Goal: Task Accomplishment & Management: Use online tool/utility

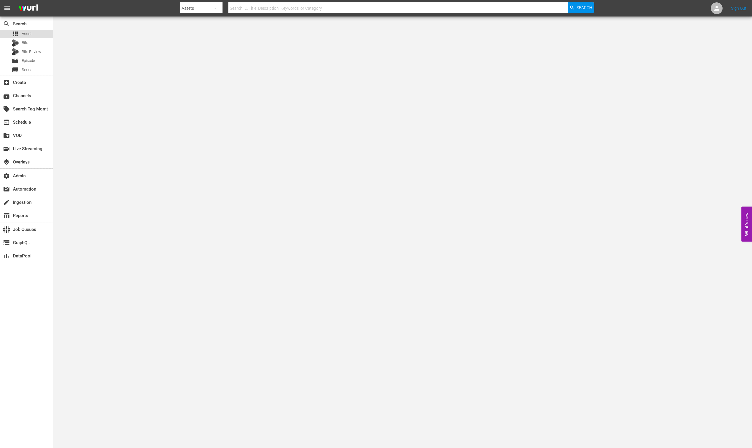
click at [33, 35] on div "apps Asset" at bounding box center [26, 34] width 53 height 8
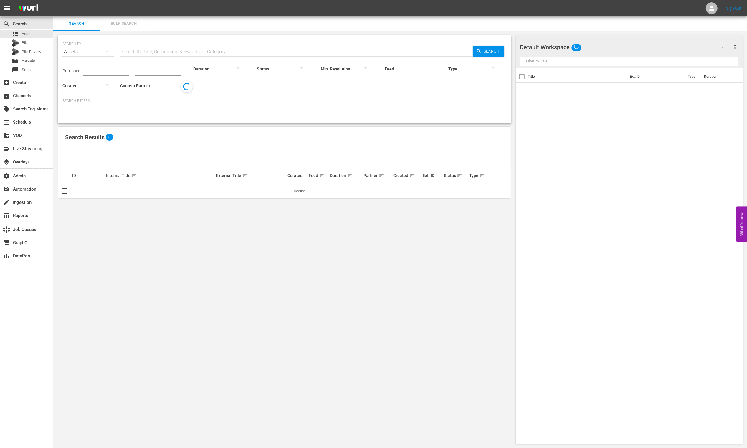
click at [162, 46] on input "text" at bounding box center [296, 52] width 353 height 14
paste input "56366753"
type input "56366753"
click at [34, 64] on div "movie Episode" at bounding box center [23, 61] width 23 height 8
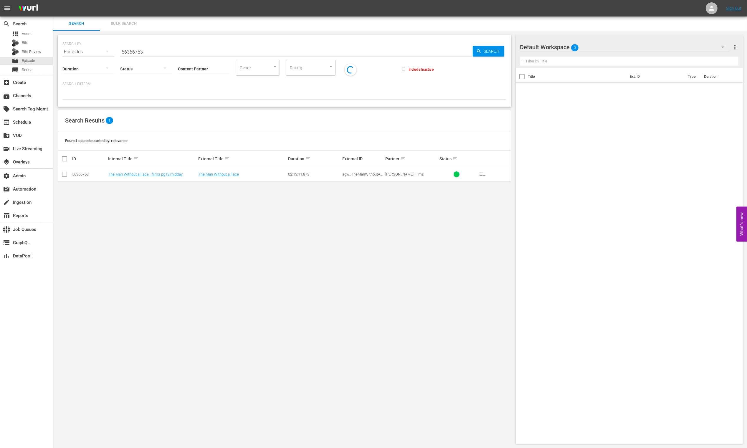
drag, startPoint x: 135, startPoint y: 49, endPoint x: 166, endPoint y: 52, distance: 31.1
click at [136, 49] on input "56366753" at bounding box center [296, 52] width 353 height 14
paste input "56366753"
click at [227, 55] on div "Content Partner Enter Search Term" at bounding box center [204, 64] width 52 height 21
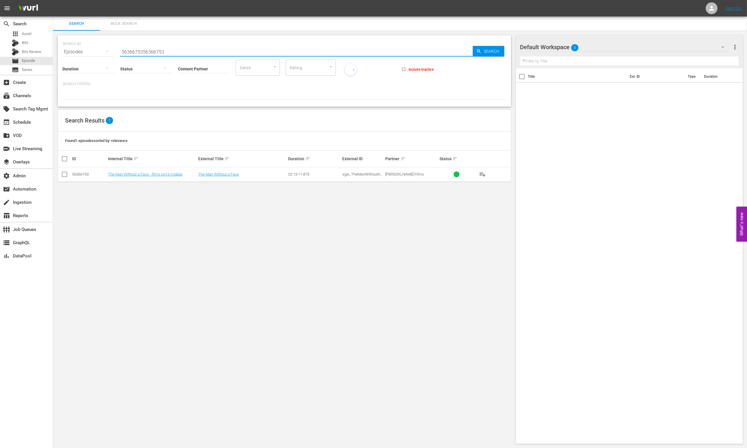
click at [223, 48] on input "5636675356366753" at bounding box center [296, 52] width 353 height 14
paste input "text"
type input "56366753"
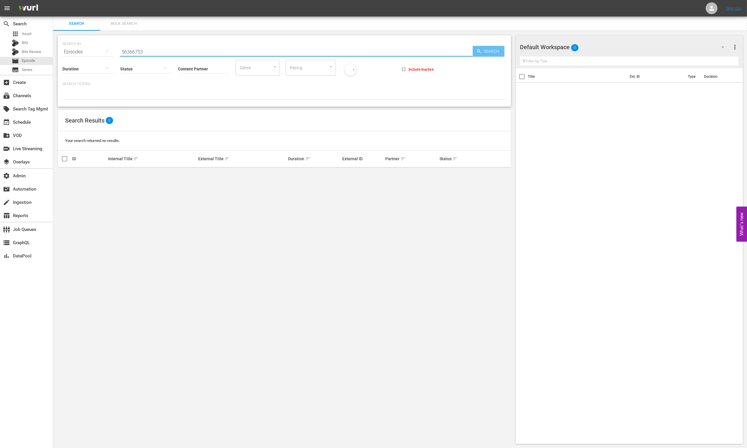
click at [486, 45] on div "SEARCH BY Search By Episodes Search ID, Title, Description, Keywords, or Catego…" at bounding box center [284, 48] width 444 height 21
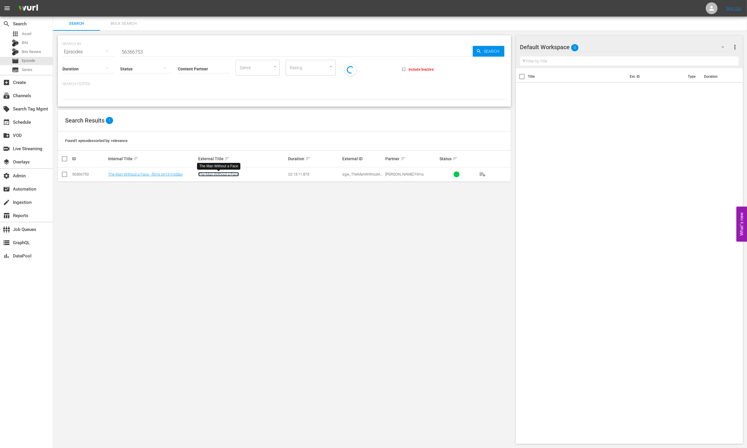
click at [214, 176] on link "The Man Without a Face" at bounding box center [218, 174] width 41 height 4
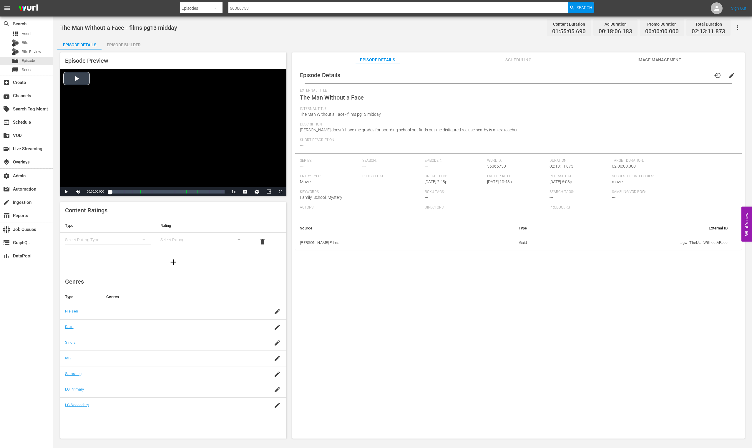
click at [65, 73] on div "Video Player" at bounding box center [173, 128] width 226 height 118
click at [32, 95] on div "subscriptions Channels" at bounding box center [16, 94] width 33 height 5
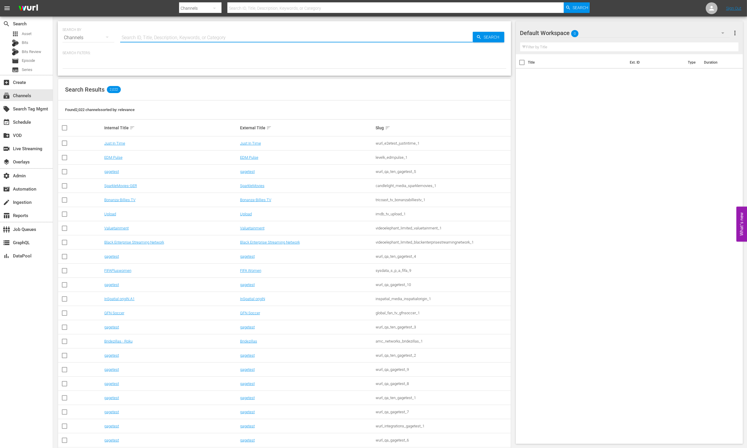
click at [166, 37] on input "text" at bounding box center [296, 38] width 353 height 14
type input "[PERSON_NAME]"
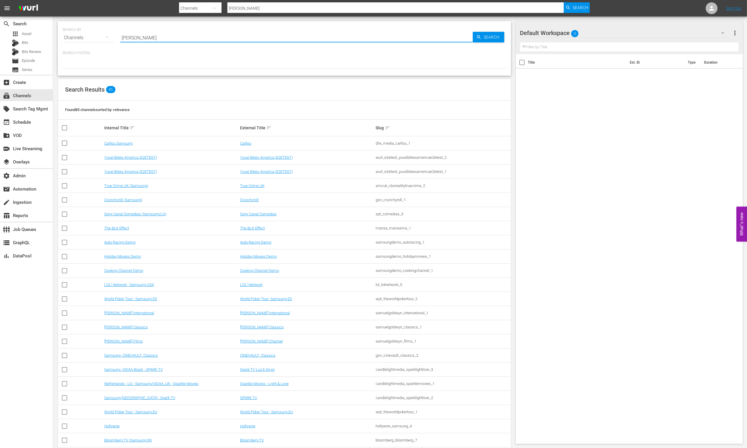
click at [165, 39] on input "[PERSON_NAME]" at bounding box center [296, 38] width 353 height 14
paste input "uelgoldwyn_films_1"
type input "samuelgoldwyn_films_1"
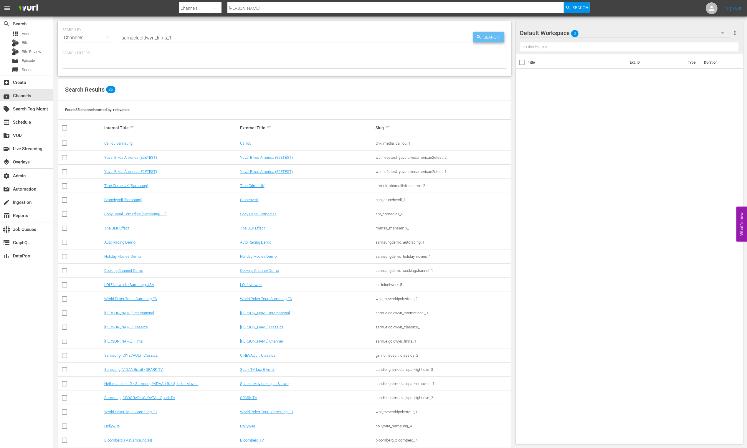
click at [484, 34] on span "Search" at bounding box center [493, 37] width 23 height 11
type input "samuelgoldwyn_films_1"
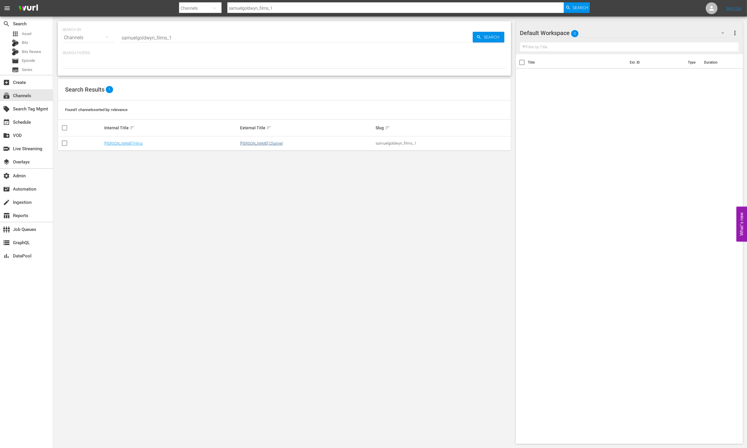
click at [266, 140] on td "[PERSON_NAME] Channel" at bounding box center [307, 143] width 136 height 14
click at [266, 144] on link "[PERSON_NAME] Channel" at bounding box center [261, 143] width 43 height 4
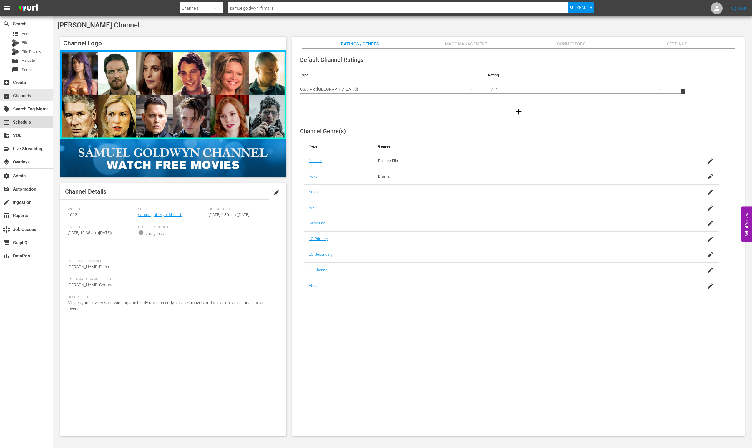
click at [41, 121] on div "event_available Schedule" at bounding box center [26, 122] width 53 height 12
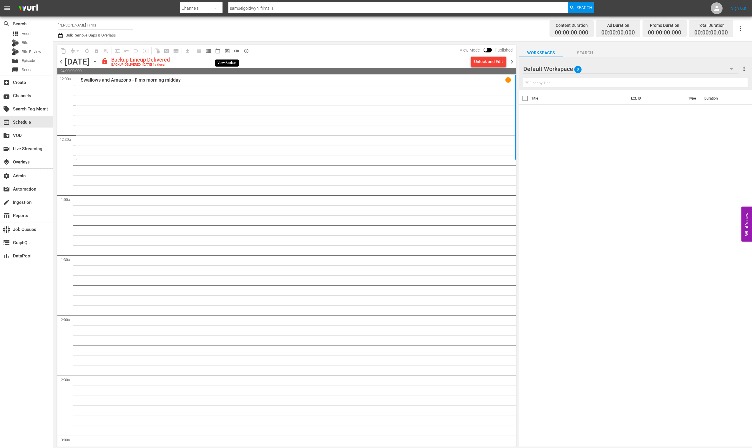
click at [228, 50] on span "preview_outlined" at bounding box center [227, 51] width 6 height 6
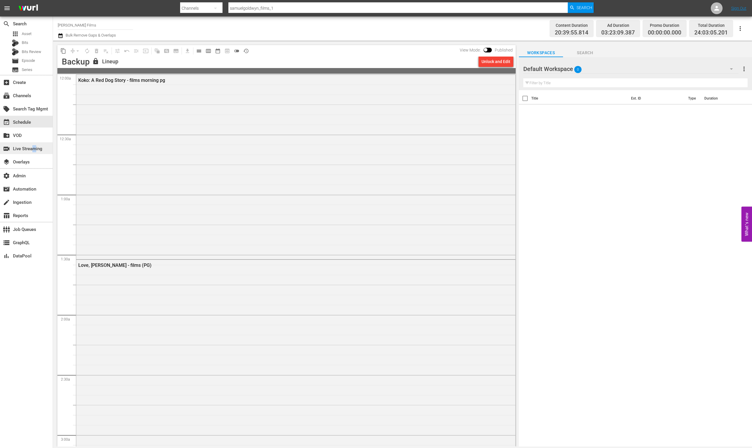
click at [33, 147] on div "switch_video Live Streaming" at bounding box center [16, 147] width 33 height 5
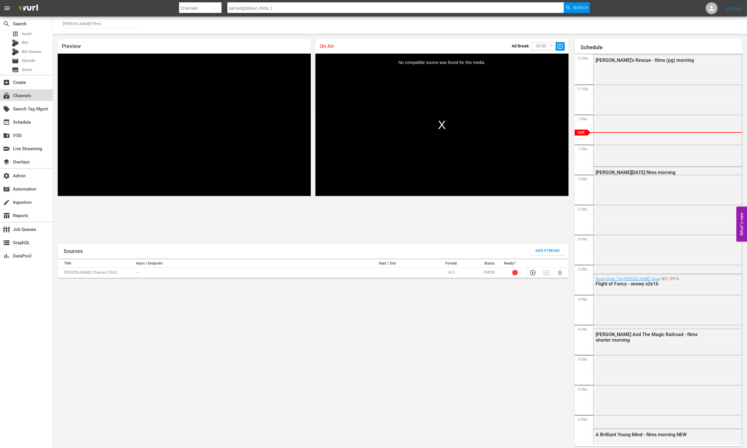
click at [28, 95] on div "subscriptions Channels" at bounding box center [16, 94] width 33 height 5
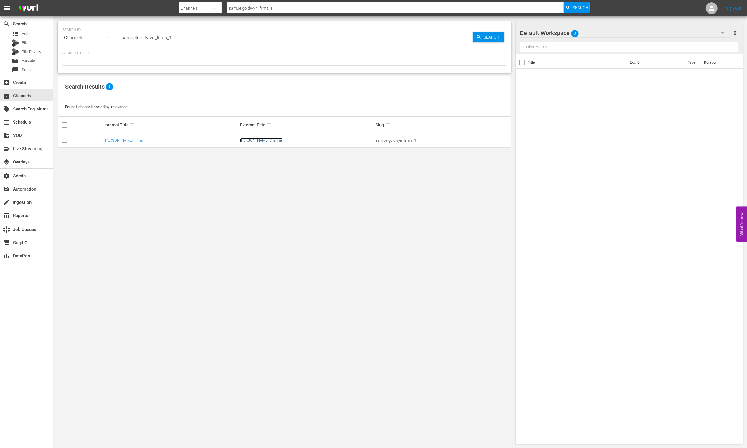
click at [269, 141] on link "[PERSON_NAME] Channel" at bounding box center [261, 140] width 43 height 4
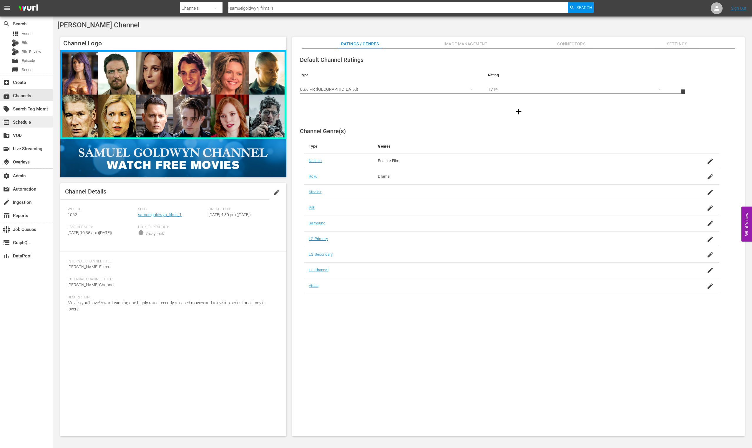
click at [36, 121] on div "event_available Schedule" at bounding box center [26, 122] width 53 height 12
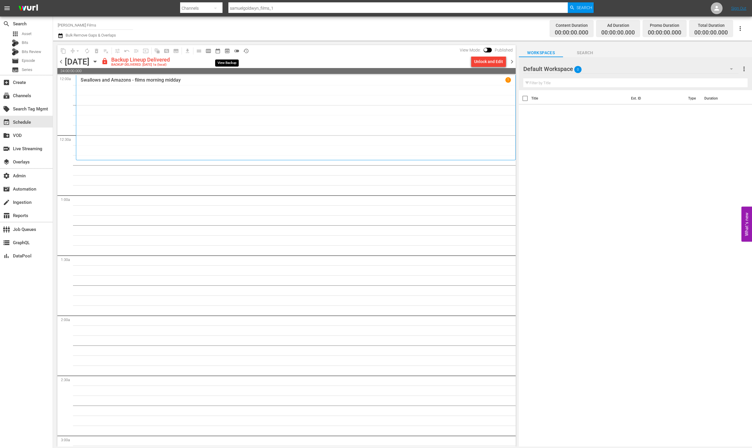
click at [225, 52] on span "preview_outlined" at bounding box center [227, 51] width 6 height 6
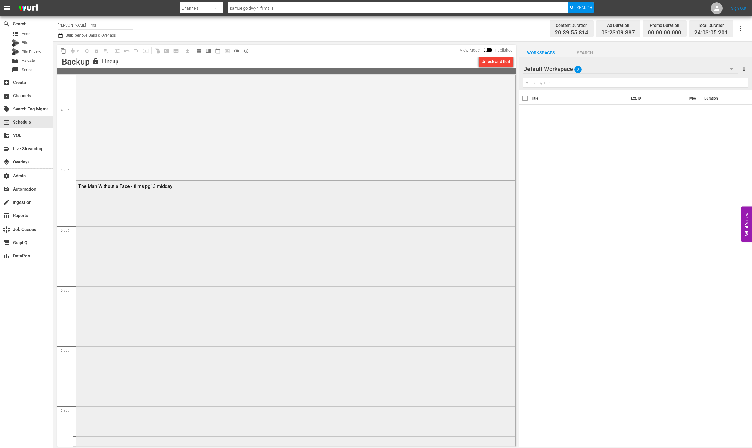
scroll to position [1896, 0]
click at [201, 49] on span "calendar_view_day_outlined" at bounding box center [199, 51] width 6 height 6
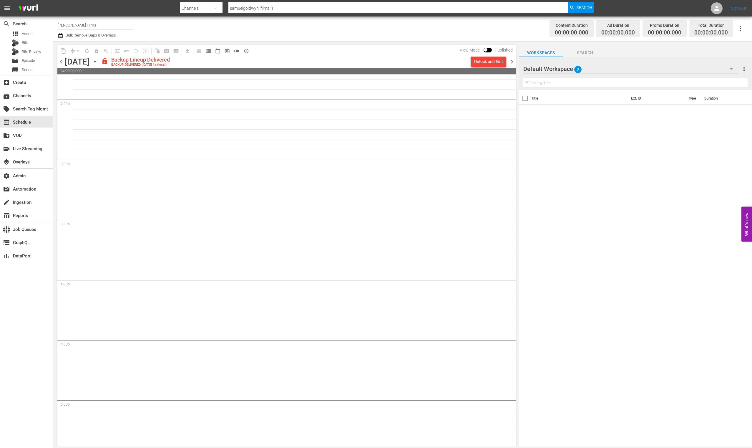
scroll to position [1462, 0]
click at [59, 61] on span "chevron_left" at bounding box center [60, 61] width 7 height 7
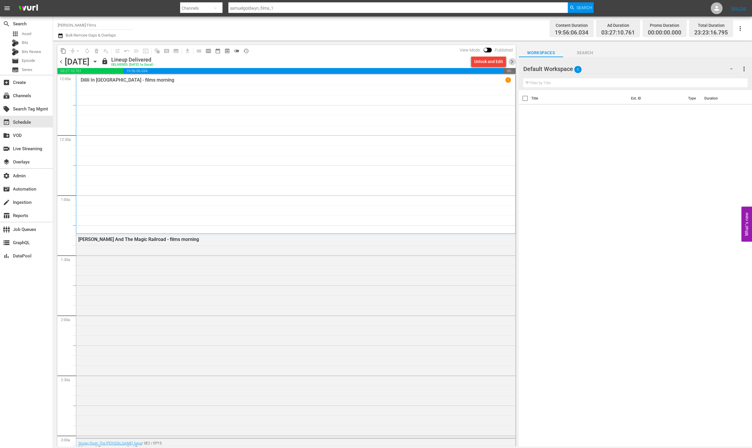
click at [512, 60] on span "chevron_right" at bounding box center [512, 61] width 7 height 7
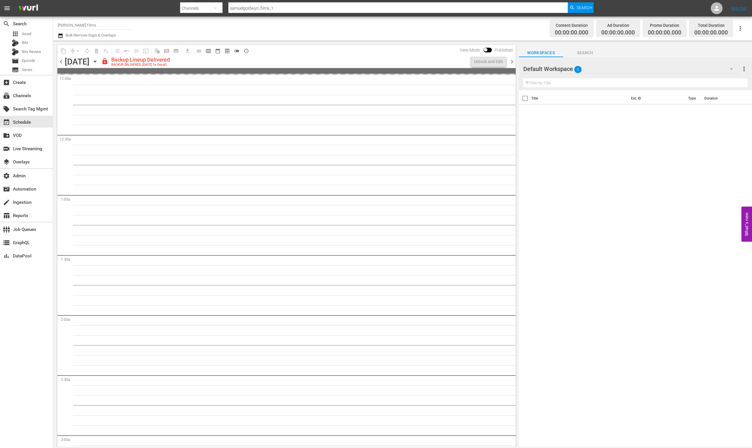
click at [512, 60] on span "chevron_right" at bounding box center [512, 61] width 7 height 7
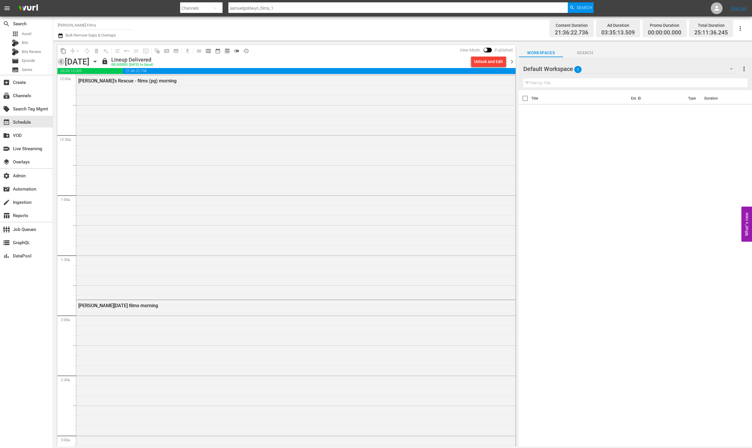
click at [59, 60] on span "chevron_left" at bounding box center [60, 61] width 7 height 7
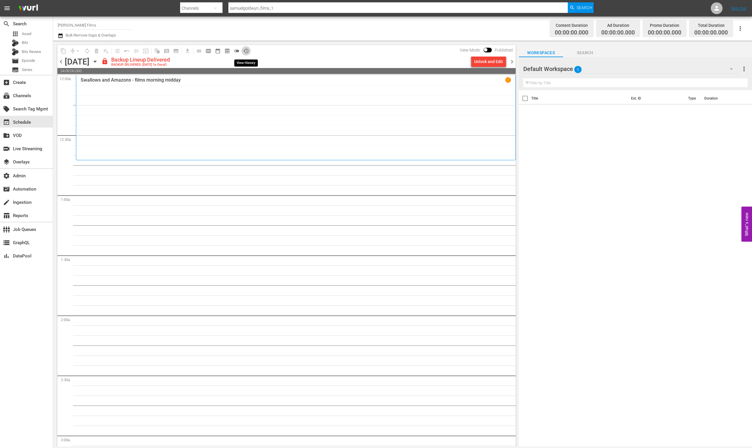
click at [246, 52] on span "history_outlined" at bounding box center [246, 51] width 6 height 6
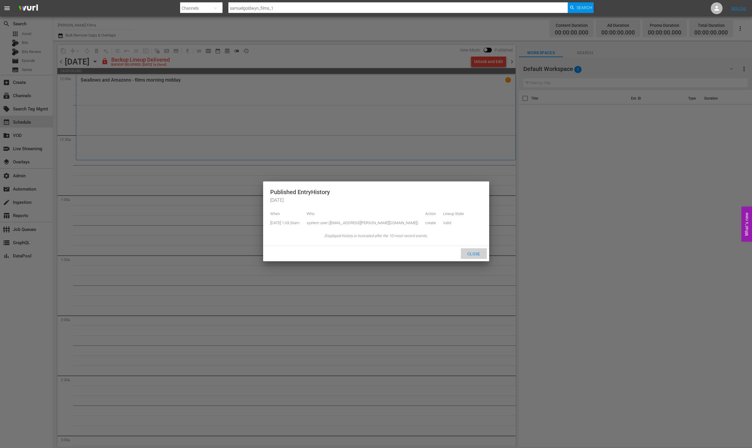
drag, startPoint x: 476, startPoint y: 259, endPoint x: 472, endPoint y: 256, distance: 5.2
click at [476, 256] on span "Close" at bounding box center [474, 254] width 22 height 5
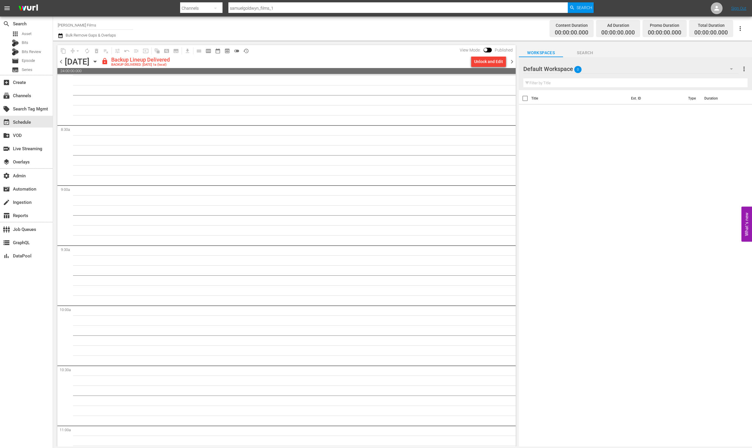
scroll to position [1515, 0]
click at [226, 50] on span "preview_outlined" at bounding box center [227, 51] width 6 height 6
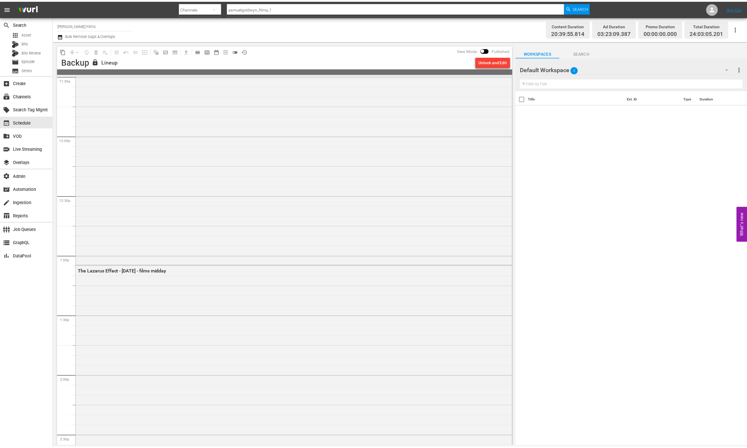
scroll to position [1636, 0]
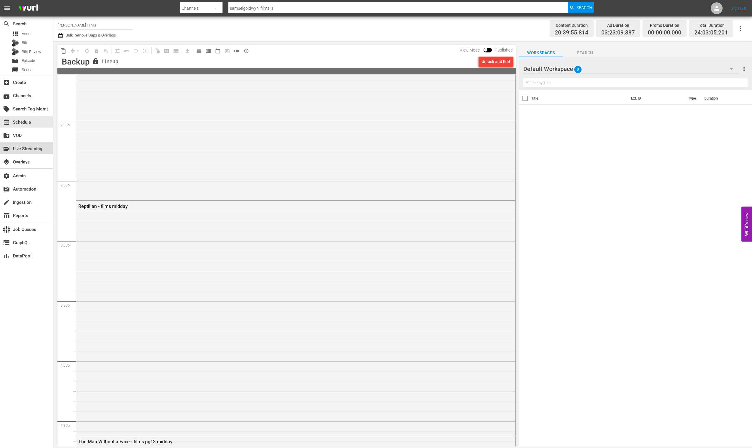
click at [33, 148] on div "switch_video Live Streaming" at bounding box center [16, 147] width 33 height 5
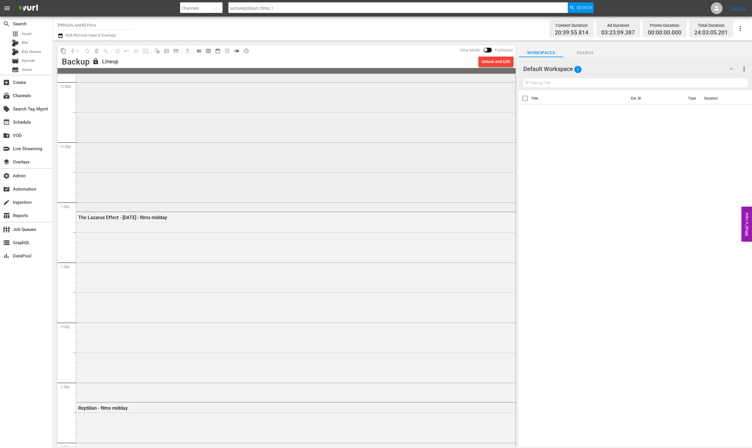
scroll to position [1462, 0]
click at [185, 216] on div "The Lazarus Effect - [DATE] - films midday" at bounding box center [295, 278] width 439 height 189
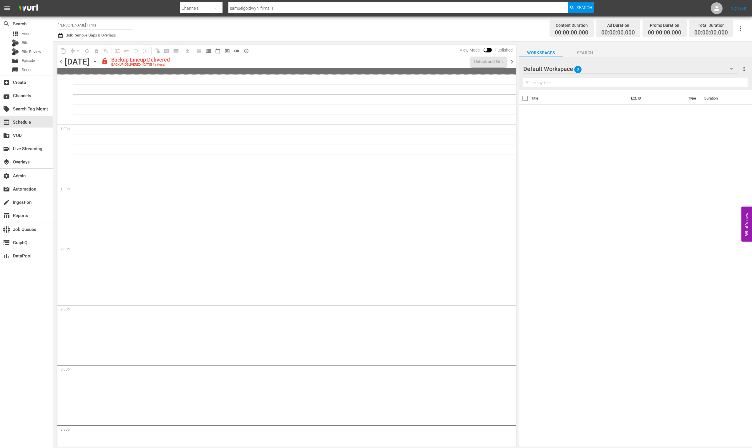
scroll to position [1502, 0]
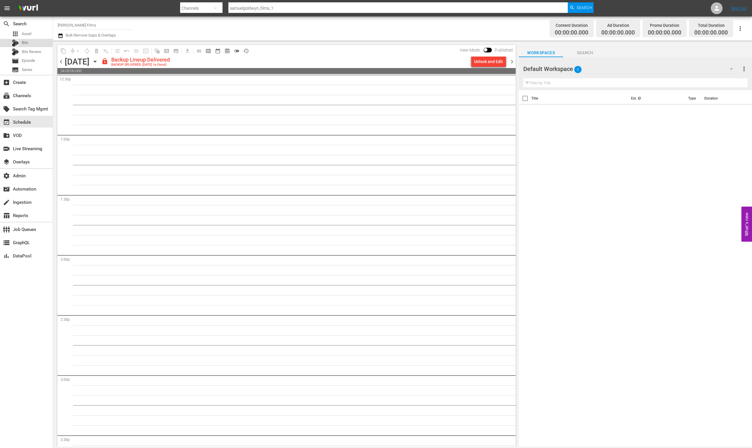
click at [42, 42] on div "Bits" at bounding box center [26, 43] width 53 height 8
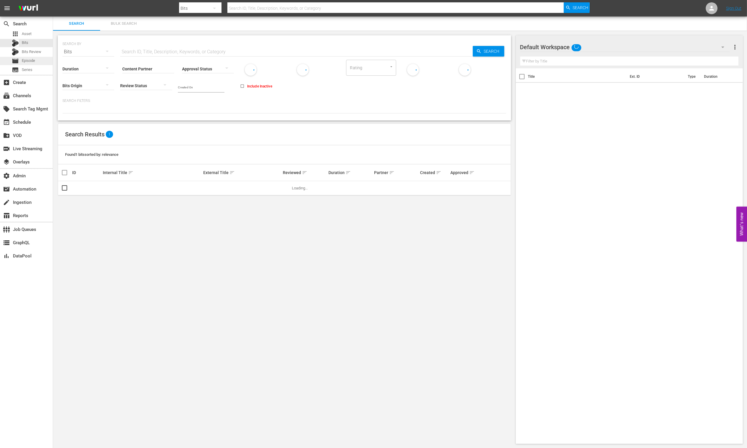
click at [39, 62] on div "movie Episode" at bounding box center [26, 61] width 53 height 8
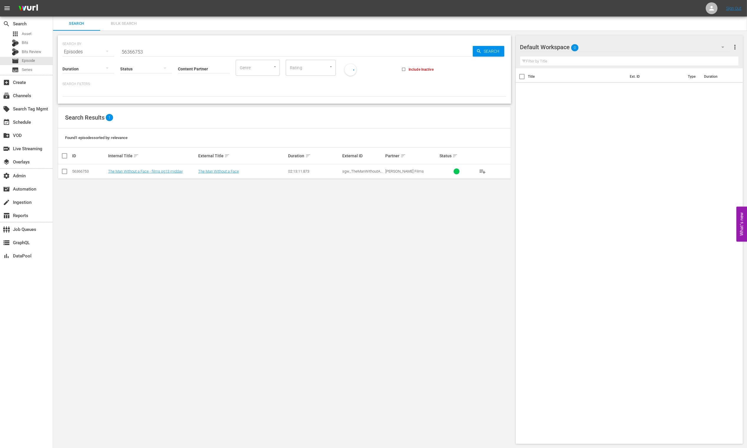
click at [172, 51] on input "56366753" at bounding box center [296, 52] width 353 height 14
click at [173, 50] on input "56366753" at bounding box center [296, 52] width 353 height 14
type input "48797218"
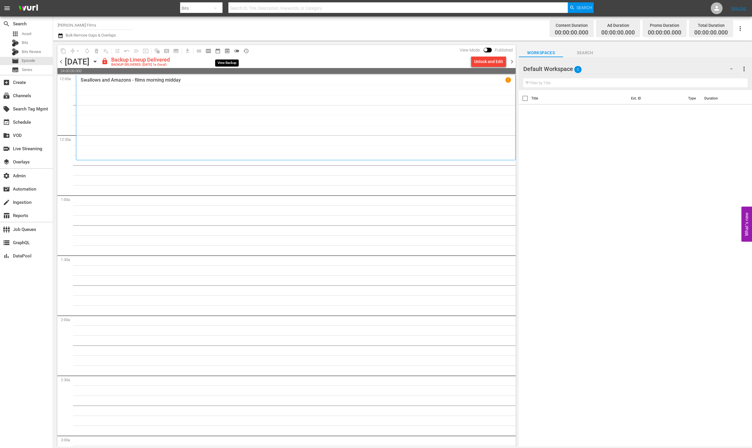
click at [228, 51] on span "preview_outlined" at bounding box center [227, 51] width 6 height 6
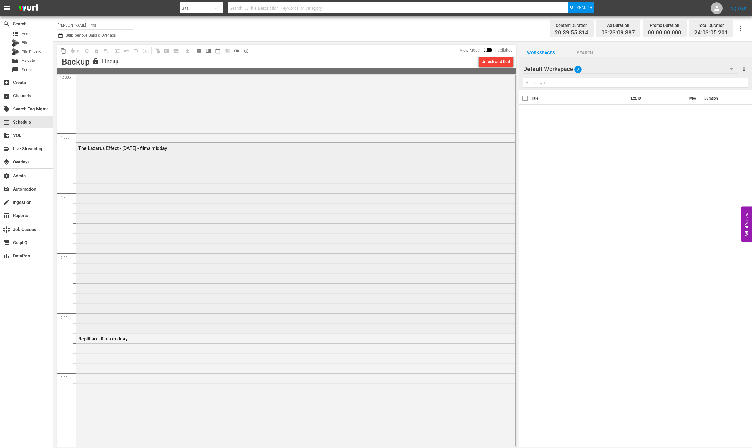
scroll to position [1576, 0]
click at [108, 319] on div "Reptilian - films midday" at bounding box center [295, 378] width 439 height 234
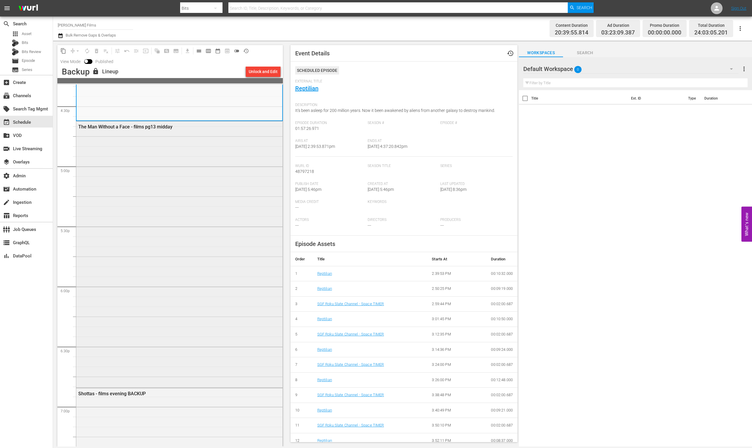
scroll to position [1966, 0]
click at [187, 240] on div "The Man Without a Face - films pg13 midday" at bounding box center [179, 248] width 206 height 265
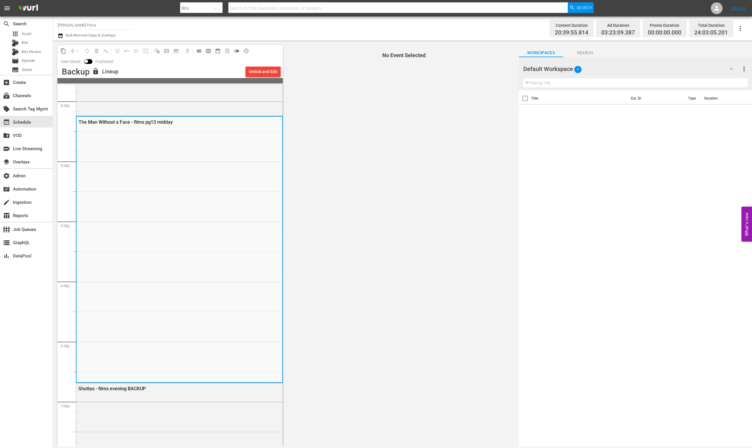
scroll to position [2143, 0]
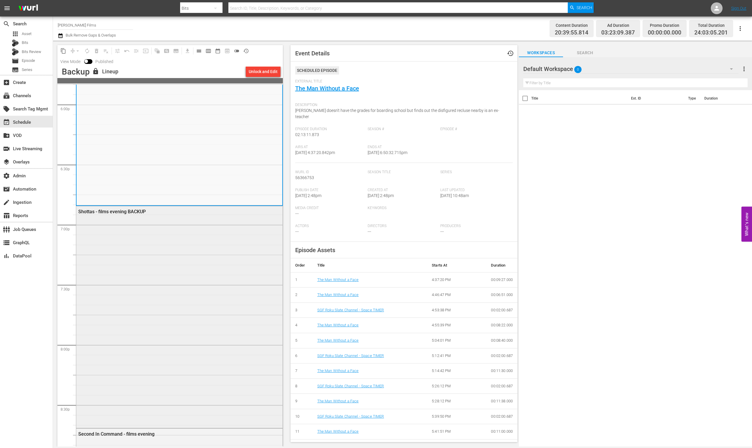
click at [176, 259] on div "Shottas - films evening BACKUP" at bounding box center [179, 316] width 206 height 221
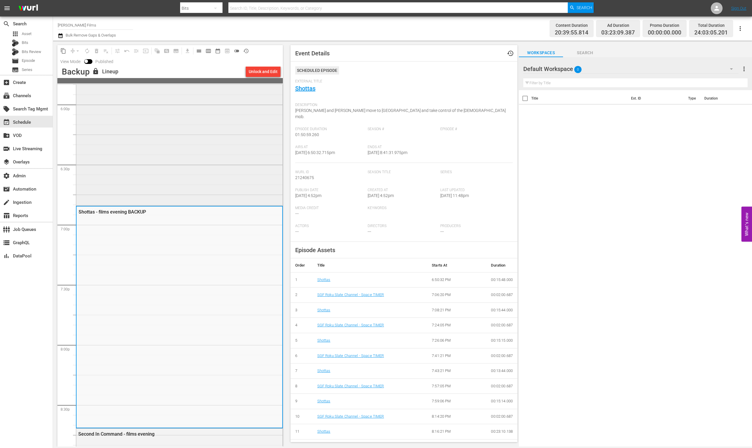
scroll to position [2152, 0]
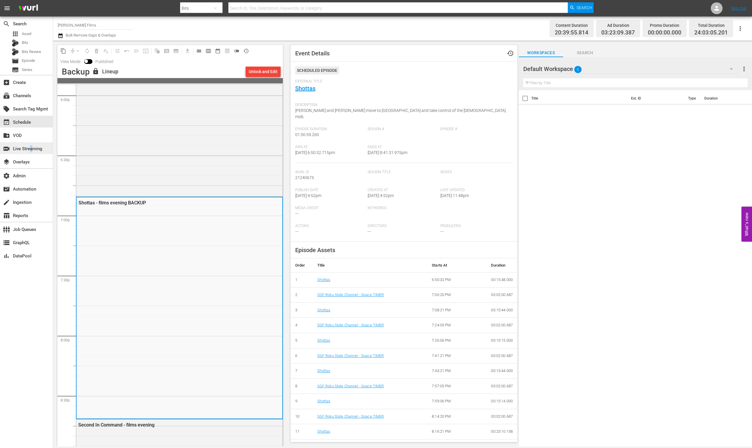
click at [31, 150] on div "switch_video Live Streaming" at bounding box center [16, 147] width 33 height 5
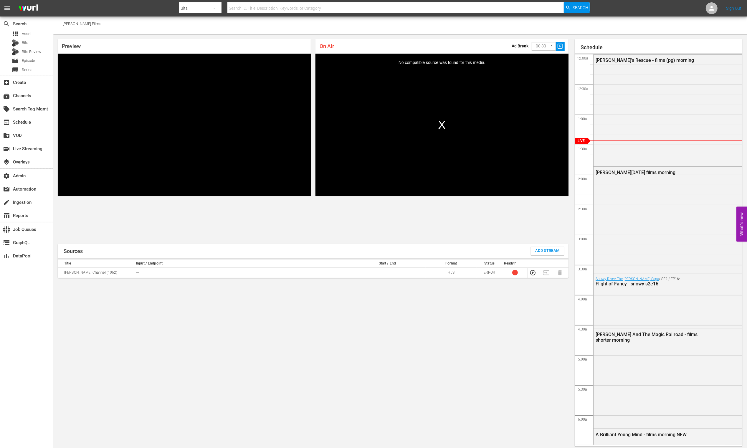
drag, startPoint x: 235, startPoint y: 206, endPoint x: 230, endPoint y: 207, distance: 4.8
click at [234, 206] on div "Preview Video Player is loading. Play Unmute Current Time 0:00 / Duration -:- L…" at bounding box center [400, 242] width 694 height 417
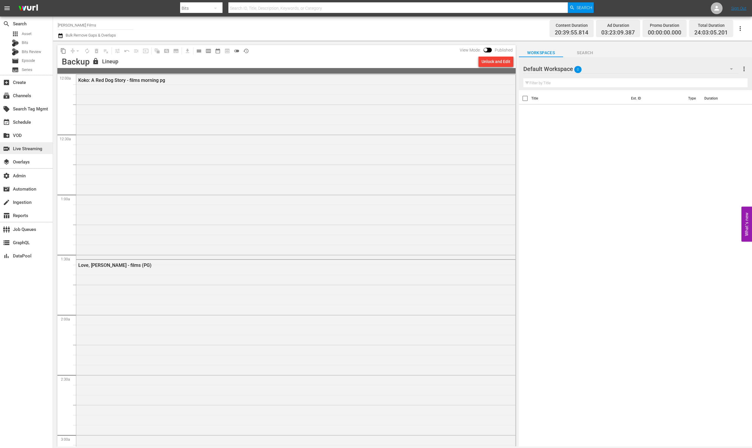
click at [32, 146] on div "switch_video Live Streaming" at bounding box center [16, 147] width 33 height 5
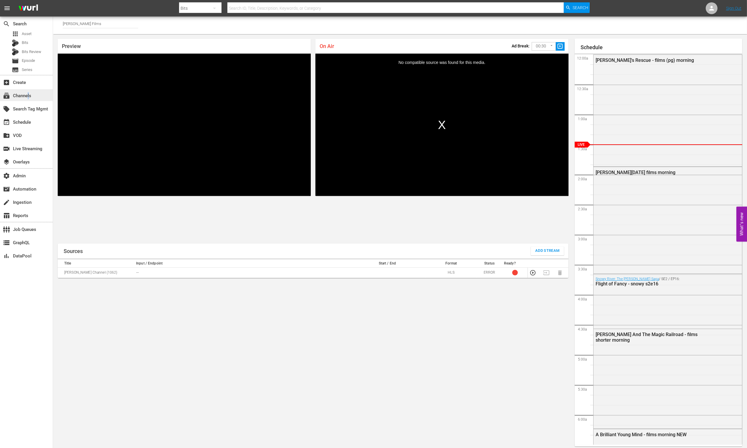
click at [28, 95] on div "subscriptions Channels" at bounding box center [16, 94] width 33 height 5
type input "samuelgoldwyn_films_1"
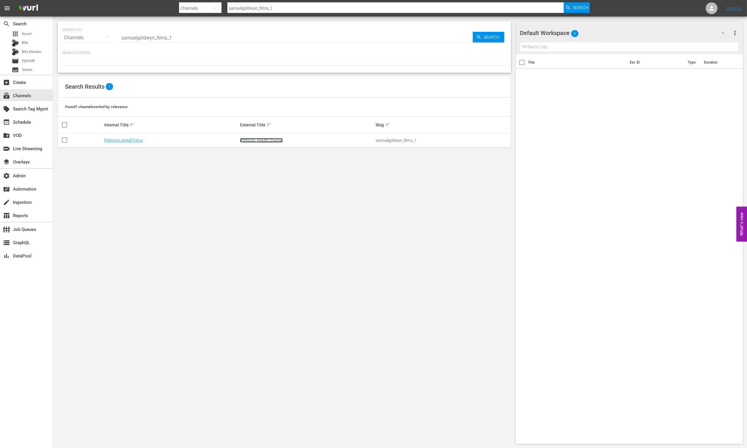
click at [249, 139] on link "[PERSON_NAME] Channel" at bounding box center [261, 140] width 43 height 4
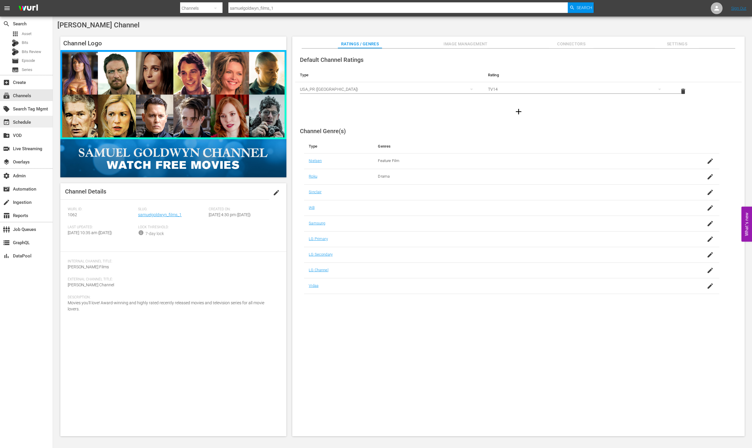
click at [34, 125] on div "event_available Schedule" at bounding box center [26, 122] width 53 height 12
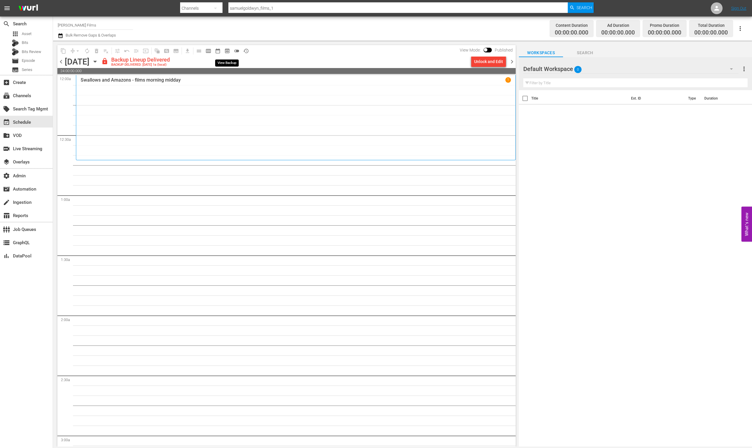
click at [227, 52] on span "preview_outlined" at bounding box center [227, 51] width 6 height 6
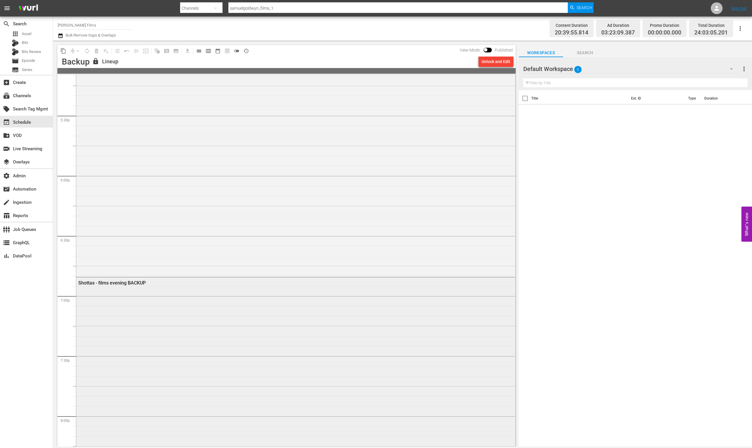
scroll to position [2071, 0]
click at [99, 287] on div "Shottas - films evening BACKUP" at bounding box center [295, 378] width 439 height 221
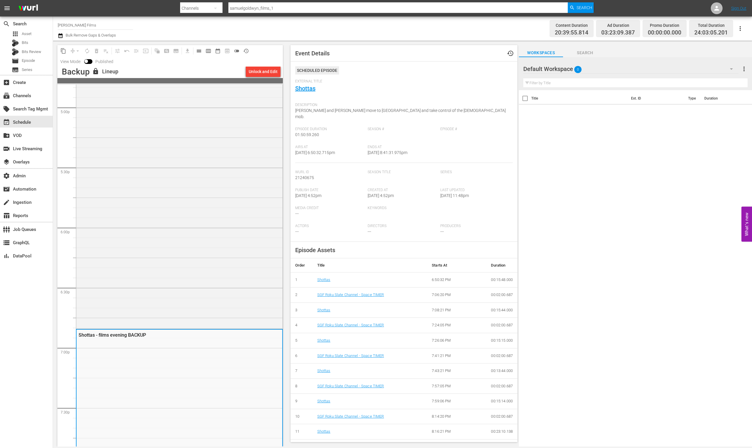
scroll to position [2158, 0]
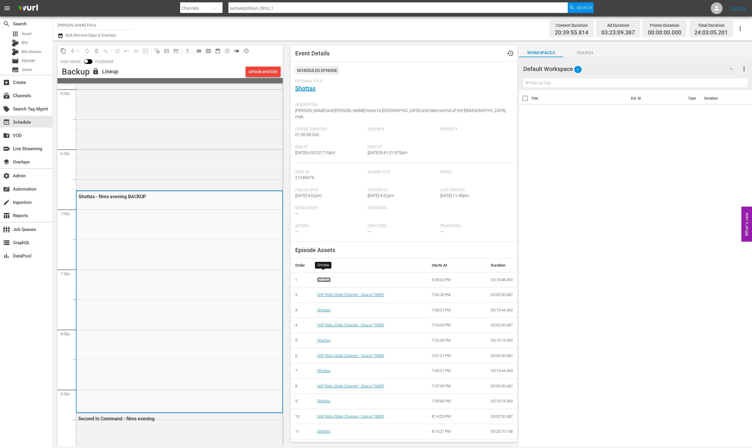
click at [322, 277] on link "Shottas" at bounding box center [323, 279] width 13 height 4
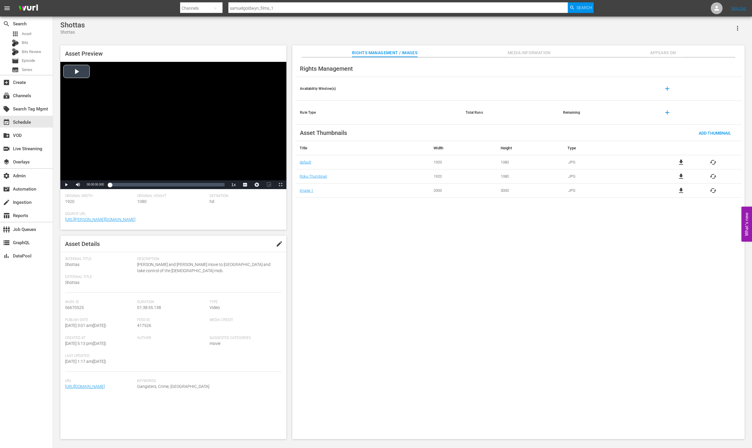
click at [78, 72] on div "Video Player" at bounding box center [173, 121] width 226 height 118
click at [115, 186] on div "Loaded : 0.30% 00:04:49.147 00:00:00.805" at bounding box center [167, 185] width 115 height 6
click at [138, 186] on div "Loaded : 5.26% 00:23:50.520 00:04:50.435" at bounding box center [167, 185] width 115 height 6
click at [158, 187] on div "00:41:20.583" at bounding box center [158, 185] width 0 height 6
click at [174, 185] on div "00:55:09.105" at bounding box center [174, 185] width 0 height 6
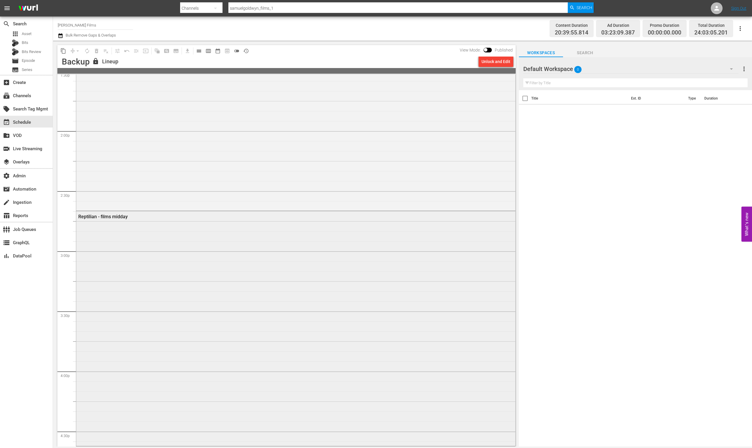
scroll to position [1529, 0]
click at [273, 219] on div "The Lazarus Effect - [DATE] - films midday" at bounding box center [295, 212] width 439 height 189
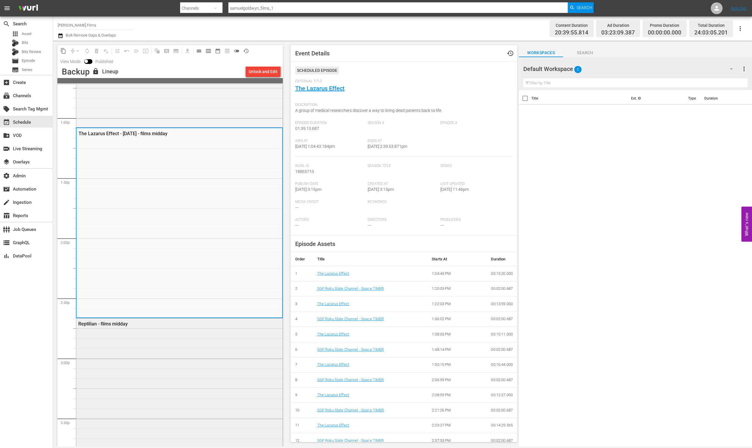
click at [100, 385] on div "Reptilian - films midday" at bounding box center [179, 435] width 206 height 234
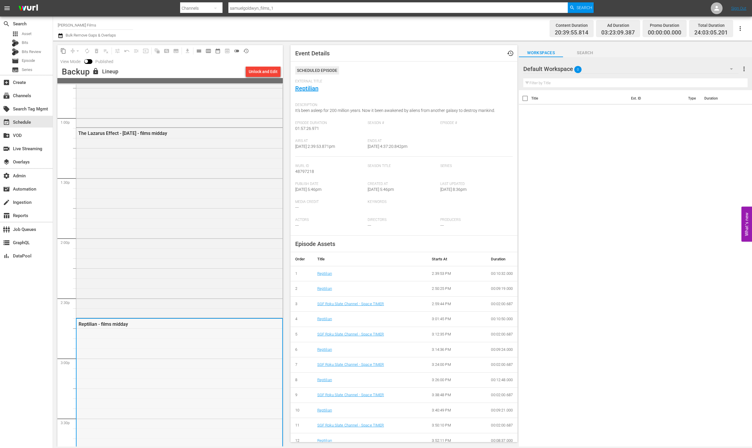
click at [132, 353] on div "Reptilian - films midday" at bounding box center [180, 436] width 206 height 234
drag, startPoint x: 315, startPoint y: 146, endPoint x: 337, endPoint y: 147, distance: 21.8
click at [335, 147] on span "[DATE] 2:39:53.871pm" at bounding box center [315, 146] width 40 height 5
click at [150, 346] on div "Reptilian - films midday" at bounding box center [180, 436] width 206 height 234
drag, startPoint x: 294, startPoint y: 168, endPoint x: 318, endPoint y: 169, distance: 24.2
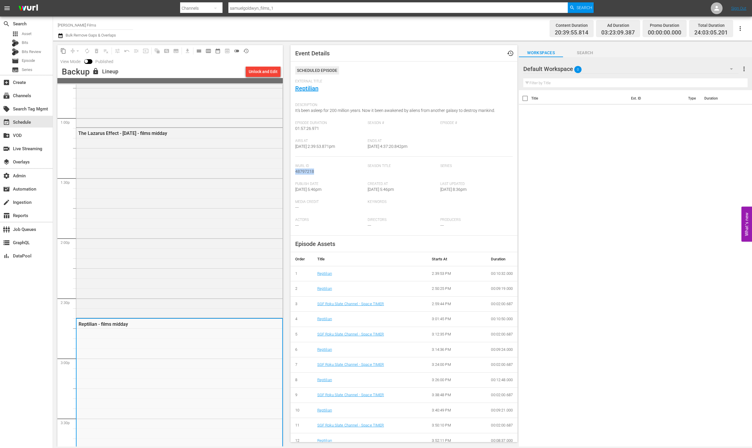
click at [318, 169] on div "Event Details history Scheduled Episode External Title Reptilian Description: I…" at bounding box center [404, 243] width 227 height 397
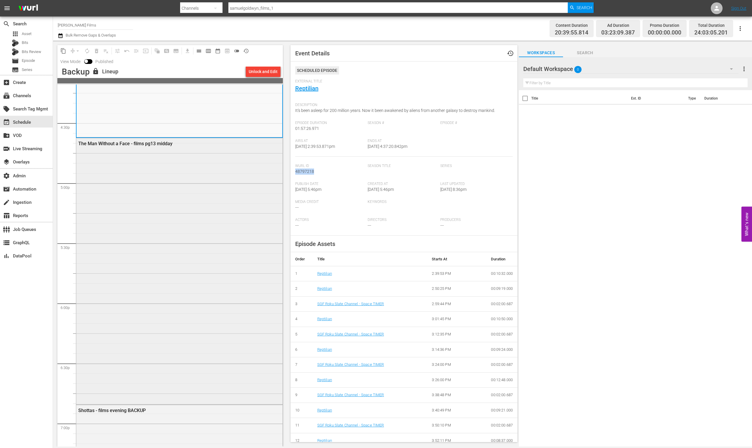
scroll to position [1964, 0]
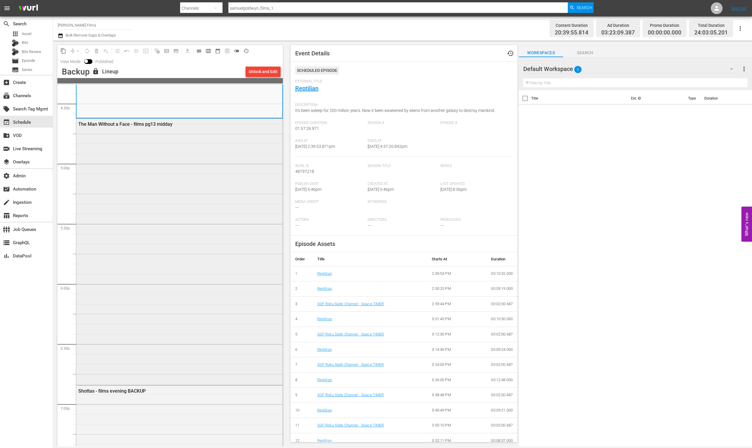
click at [176, 226] on div "The Man Without a Face - films pg13 midday" at bounding box center [179, 251] width 206 height 265
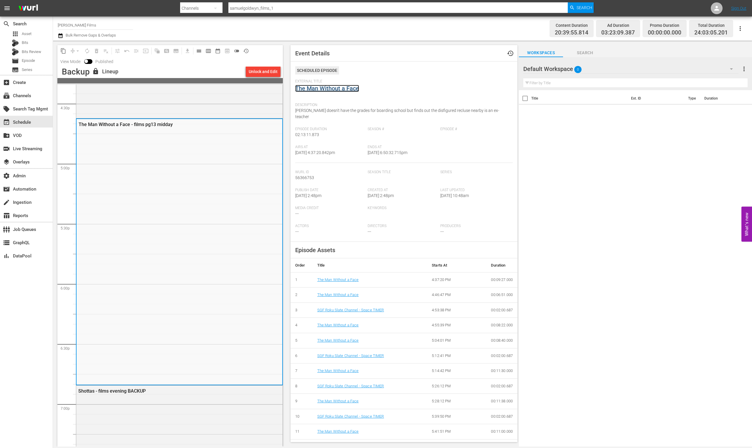
click at [325, 85] on link "The Man Without a Face" at bounding box center [327, 88] width 64 height 7
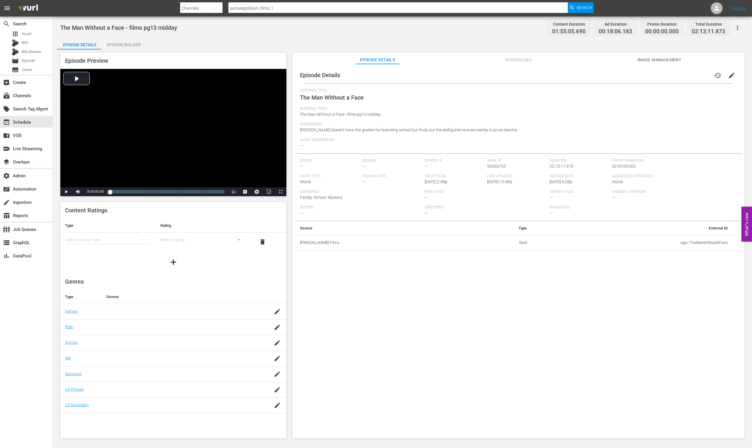
drag, startPoint x: 113, startPoint y: 42, endPoint x: 176, endPoint y: 85, distance: 76.9
click at [113, 42] on div "Episode Builder" at bounding box center [124, 45] width 44 height 14
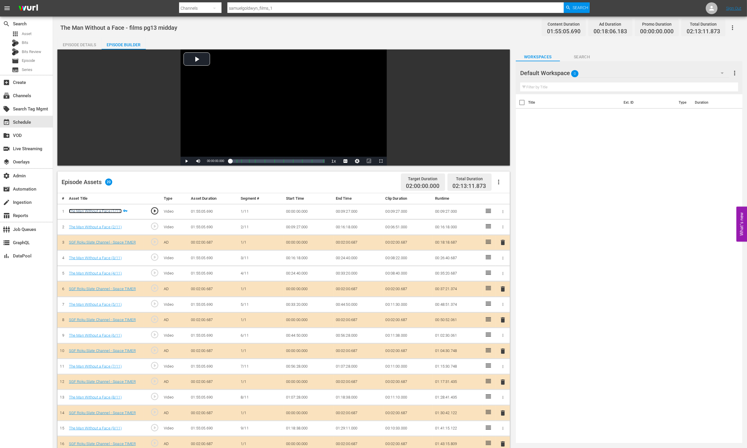
click at [102, 210] on link "The Man Without a Face (1/11)" at bounding box center [95, 211] width 53 height 4
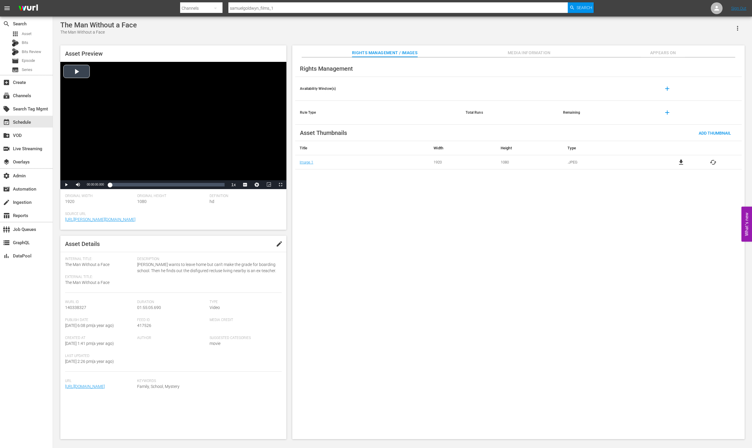
click at [78, 74] on div "Video Player" at bounding box center [173, 121] width 226 height 118
drag, startPoint x: 165, startPoint y: 185, endPoint x: 219, endPoint y: 187, distance: 54.2
click at [209, 187] on div "Loaded : 0.17% 01:35:19.327 00:00:00.357" at bounding box center [167, 185] width 115 height 6
click at [215, 186] on div "Loaded : 86.62% 01:45:03.655 01:39:27.704" at bounding box center [167, 185] width 115 height 6
click at [210, 185] on div "01:40:20.345" at bounding box center [210, 185] width 0 height 6
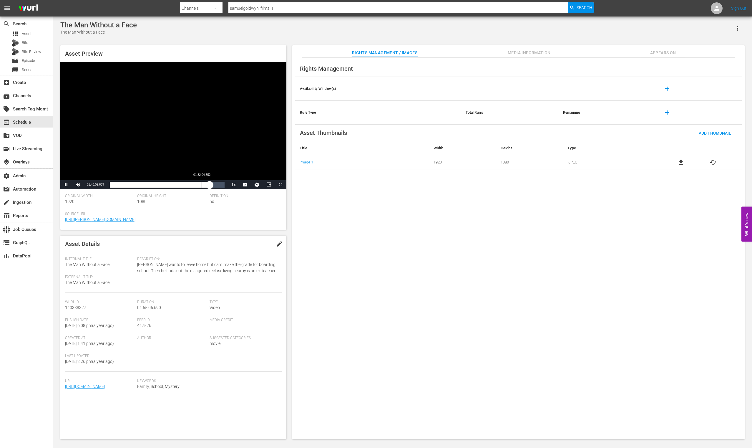
click at [202, 186] on div "01:32:04.552" at bounding box center [202, 185] width 0 height 6
click at [202, 186] on div "01:32:05.375" at bounding box center [156, 185] width 92 height 6
click at [210, 185] on div "Loaded : 81.93% 01:40:02.638 01:34:08.755" at bounding box center [167, 185] width 115 height 6
click at [210, 185] on div "01:40:02.981" at bounding box center [160, 185] width 100 height 6
click at [66, 185] on span "Video Player" at bounding box center [66, 185] width 0 height 0
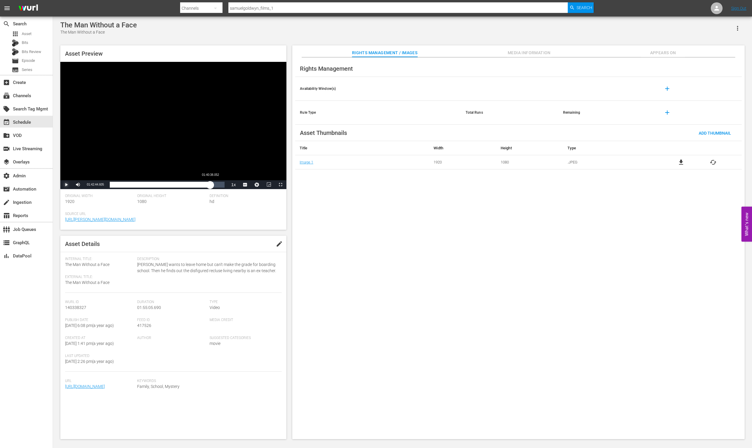
click at [210, 186] on div "01:42:44.605" at bounding box center [160, 185] width 100 height 6
click at [205, 185] on div "Loaded : 0.00% 01:35:37.034 01:40:38.052" at bounding box center [167, 185] width 115 height 6
click at [204, 185] on div "01:35:38.272" at bounding box center [157, 185] width 95 height 6
click at [204, 185] on div "01:34:44.531" at bounding box center [157, 185] width 95 height 6
click at [208, 185] on div "01:38:17.271" at bounding box center [159, 185] width 98 height 6
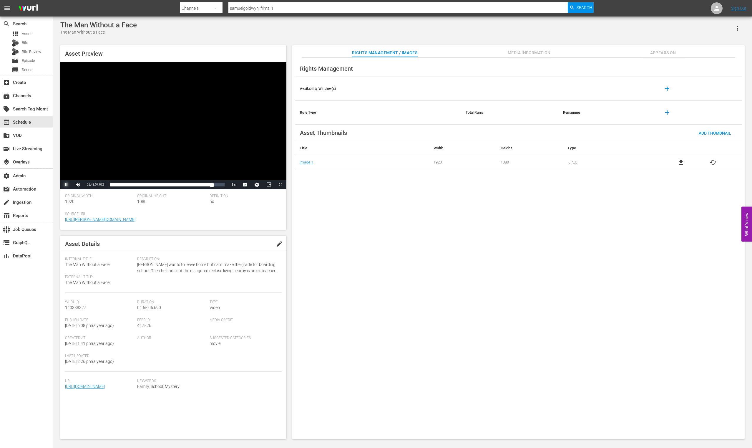
click at [66, 185] on span "Video Player" at bounding box center [66, 185] width 0 height 0
drag, startPoint x: 211, startPoint y: 183, endPoint x: 204, endPoint y: 183, distance: 6.8
click at [204, 183] on div "01:42:07.930" at bounding box center [158, 185] width 96 height 6
click at [200, 184] on div "01:34:28.849" at bounding box center [155, 185] width 90 height 6
click at [191, 184] on div "01:20:51.689" at bounding box center [191, 185] width 0 height 6
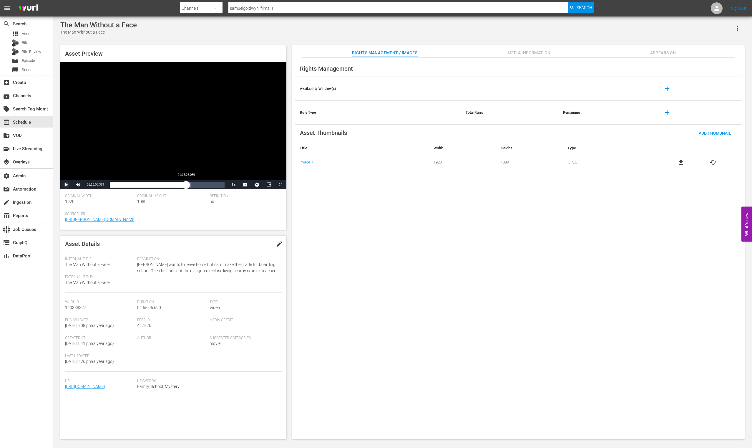
click at [186, 186] on div "01:20:52.967" at bounding box center [148, 185] width 76 height 6
click at [182, 186] on div "01:16:26.704" at bounding box center [148, 185] width 76 height 6
click at [179, 186] on div "01:12:18.736" at bounding box center [146, 185] width 72 height 6
click at [176, 186] on div "01:09:39.228" at bounding box center [143, 185] width 66 height 6
drag, startPoint x: 176, startPoint y: 186, endPoint x: 196, endPoint y: 186, distance: 20.0
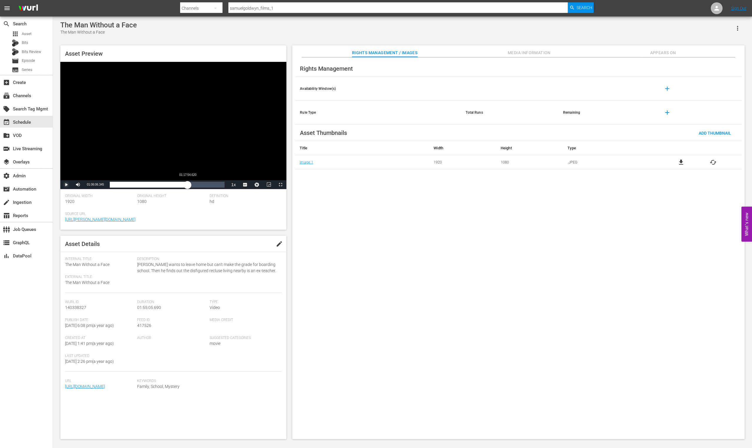
click at [188, 186] on div "01:06:14.397" at bounding box center [149, 185] width 78 height 6
click at [202, 186] on div "Loaded : 75.23% 01:32:39.965 01:26:28.301" at bounding box center [167, 185] width 115 height 6
click at [210, 186] on div "01:40:20.345" at bounding box center [210, 185] width 0 height 6
click at [217, 186] on div "Loaded : 87.49% 01:47:07.603 01:40:21.499" at bounding box center [167, 185] width 115 height 6
click at [217, 186] on div "01:47:08.729" at bounding box center [163, 185] width 107 height 6
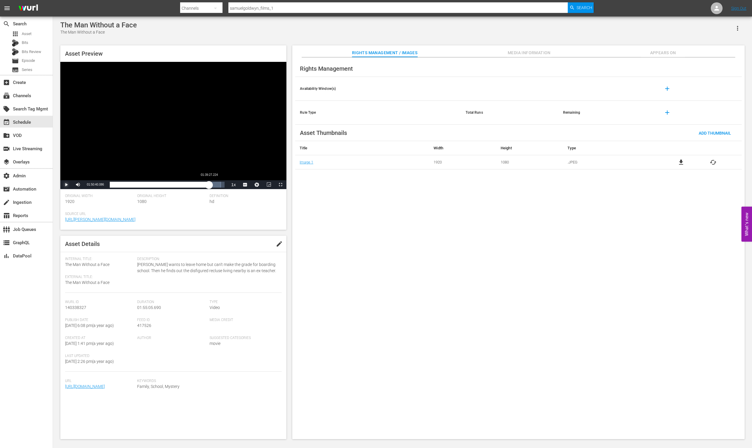
drag, startPoint x: 220, startPoint y: 186, endPoint x: 209, endPoint y: 184, distance: 11.3
click at [209, 184] on div "01:50:41.593" at bounding box center [159, 185] width 99 height 6
click at [204, 183] on div "01:39:28.402" at bounding box center [159, 185] width 99 height 6
click at [197, 182] on div "Loaded : 82.80% 01:27:03.534 01:34:27.105" at bounding box center [167, 185] width 115 height 6
click at [188, 182] on div "01:18:47.741" at bounding box center [188, 185] width 0 height 6
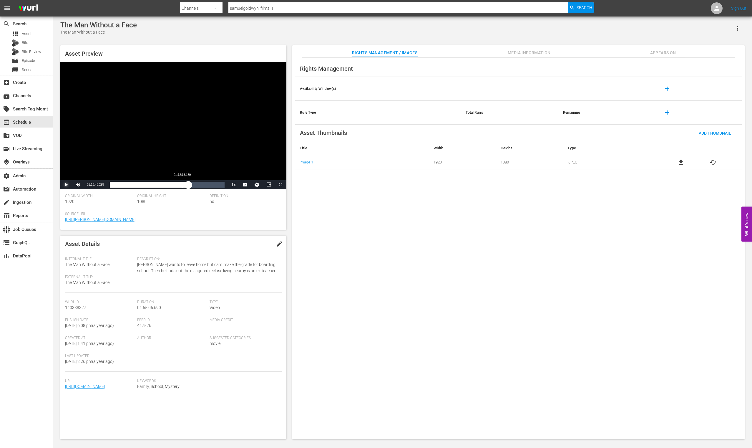
click at [182, 183] on div "Loaded : 68.71% 01:12:18.189 01:18:48.302" at bounding box center [167, 185] width 115 height 6
click at [185, 183] on div "01:12:21.268" at bounding box center [147, 185] width 75 height 6
click at [182, 183] on div "01:14:58.117" at bounding box center [147, 185] width 75 height 6
click at [180, 184] on div "01:12:38.886" at bounding box center [146, 185] width 72 height 6
click at [182, 186] on div "01:10:08.155" at bounding box center [146, 185] width 72 height 6
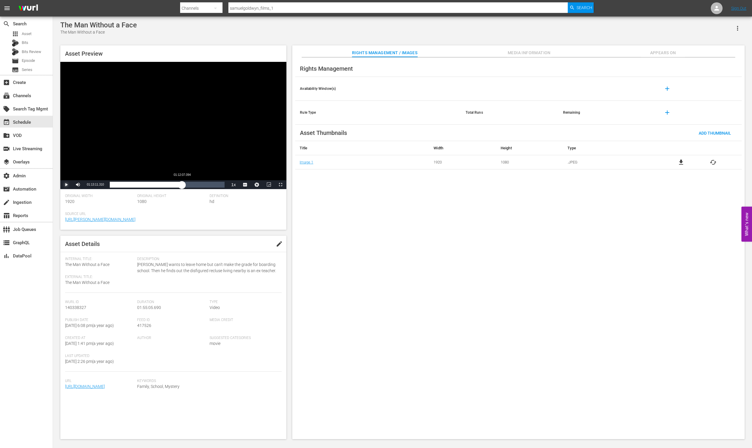
click at [182, 185] on div "01:12:01.834" at bounding box center [146, 185] width 72 height 6
click at [181, 185] on div "01:12:00.587" at bounding box center [145, 185] width 71 height 6
click at [180, 185] on div "01:11:25.069" at bounding box center [145, 185] width 70 height 6
click at [180, 185] on div "01:10:22.484" at bounding box center [145, 185] width 70 height 6
click at [178, 184] on div "01:10:16.834" at bounding box center [144, 185] width 69 height 6
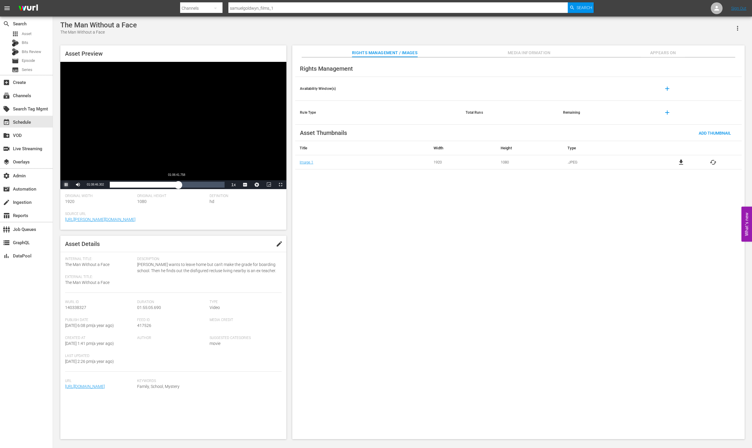
click at [176, 184] on div "01:08:46.427" at bounding box center [144, 185] width 69 height 6
click at [175, 184] on div "01:06:43.322" at bounding box center [143, 185] width 66 height 6
click at [174, 184] on div "01:05:49.714" at bounding box center [142, 185] width 64 height 6
click at [175, 185] on div "01:05:13.381" at bounding box center [142, 185] width 65 height 6
click at [176, 185] on div "01:07:17.787" at bounding box center [143, 185] width 67 height 6
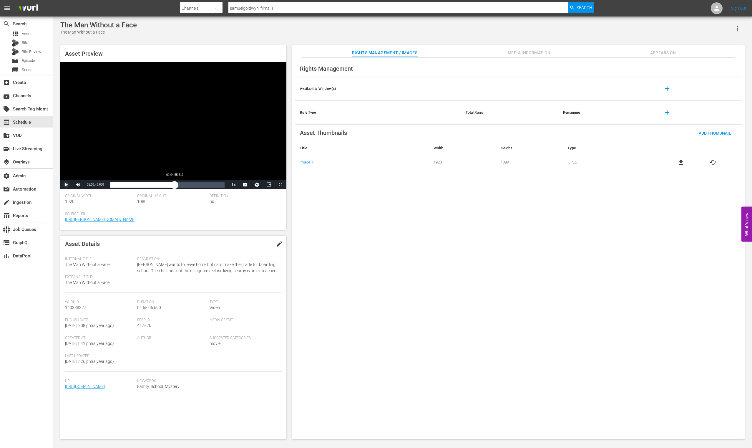
click at [175, 185] on div "01:06:24.319" at bounding box center [142, 185] width 65 height 6
click at [174, 185] on div "01:04:55.734" at bounding box center [142, 185] width 64 height 6
click at [176, 185] on div "01:04:20.435" at bounding box center [143, 185] width 66 height 6
click at [178, 185] on div "01:05:49.739" at bounding box center [144, 185] width 68 height 6
click at [178, 185] on div "01:08:28.000" at bounding box center [144, 185] width 68 height 6
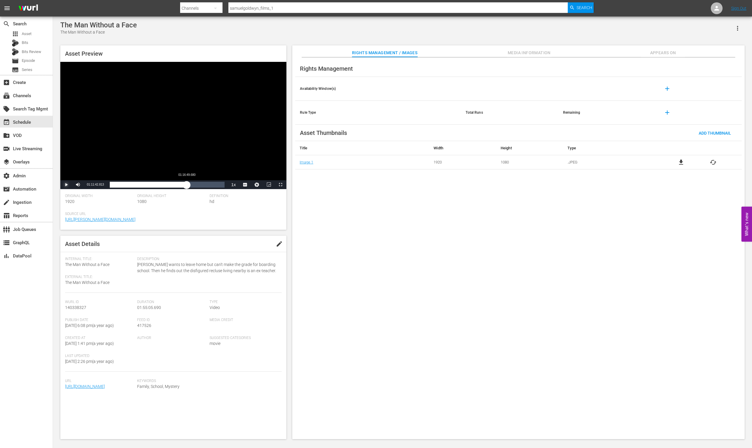
click at [186, 185] on div "Loaded : 62.44% 01:16:49.680 01:11:42.910" at bounding box center [167, 185] width 115 height 6
click at [186, 185] on div "01:16:50.857" at bounding box center [148, 185] width 77 height 6
click at [195, 185] on div "Loaded : 69.40% 01:24:41.879 01:19:41.096" at bounding box center [167, 185] width 115 height 6
click at [203, 185] on div "01:32:57.672" at bounding box center [203, 185] width 0 height 6
click at [206, 185] on div "01:32:58.305" at bounding box center [158, 185] width 97 height 6
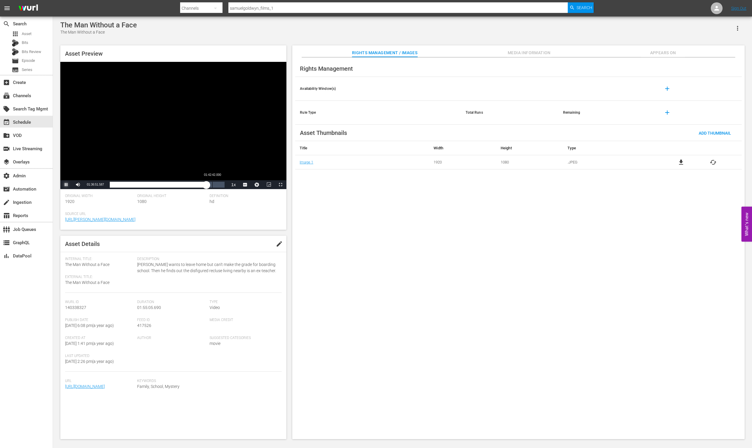
click at [213, 185] on div "01:42:42.000" at bounding box center [212, 185] width 0 height 6
click at [213, 186] on div "01:43:00.520" at bounding box center [161, 185] width 103 height 6
click at [172, 186] on div "Loaded : 93.06% 01:02:16.155 01:46:06.740" at bounding box center [167, 185] width 115 height 6
click at [174, 185] on div "01:02:34.164" at bounding box center [142, 185] width 64 height 6
click at [179, 186] on div "Loaded : 56.09% 01:09:03.414 01:04:20.264" at bounding box center [167, 185] width 115 height 6
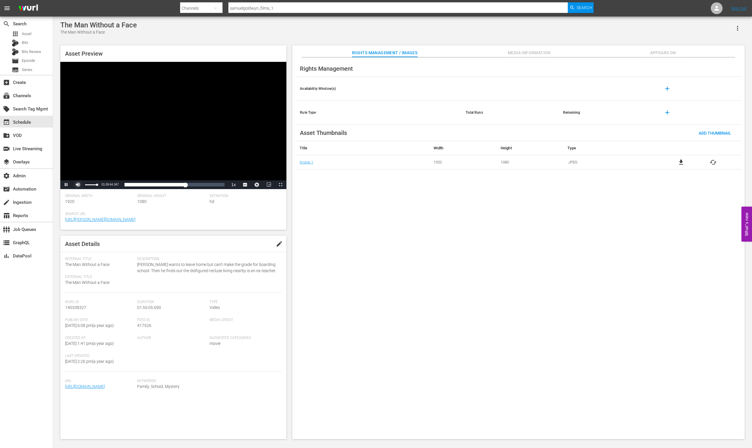
click at [78, 185] on span "Video Player" at bounding box center [78, 185] width 0 height 0
